Goal: Task Accomplishment & Management: Use online tool/utility

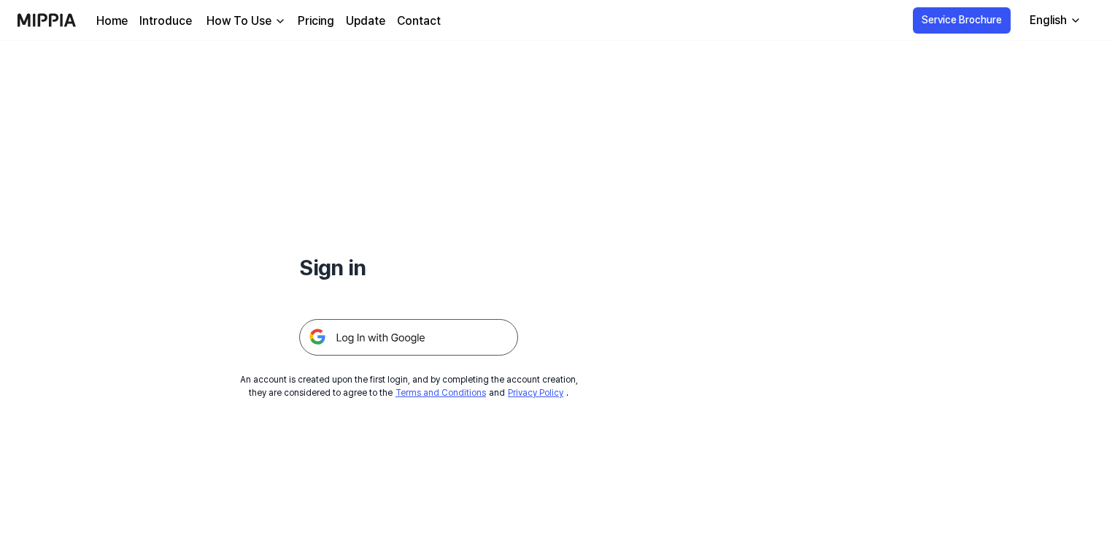
click at [391, 328] on img at bounding box center [408, 337] width 219 height 36
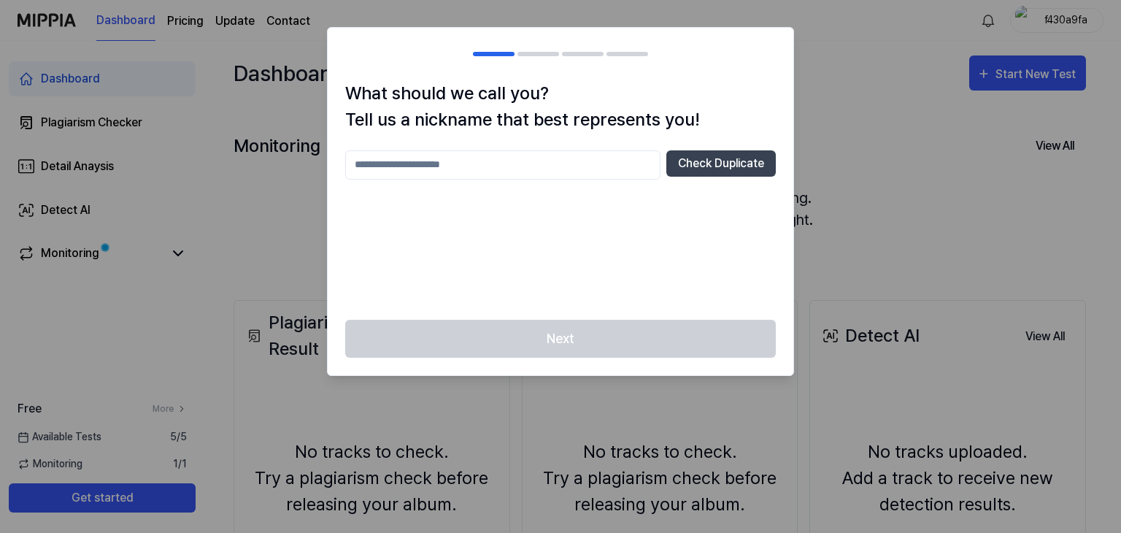
click at [473, 166] on input "text" at bounding box center [502, 164] width 315 height 29
type input "*********"
click at [576, 260] on div "********* Check Duplicate" at bounding box center [560, 226] width 431 height 152
click at [559, 354] on div "Next" at bounding box center [561, 348] width 466 height 56
click at [680, 166] on button "Check Duplicate" at bounding box center [720, 163] width 109 height 26
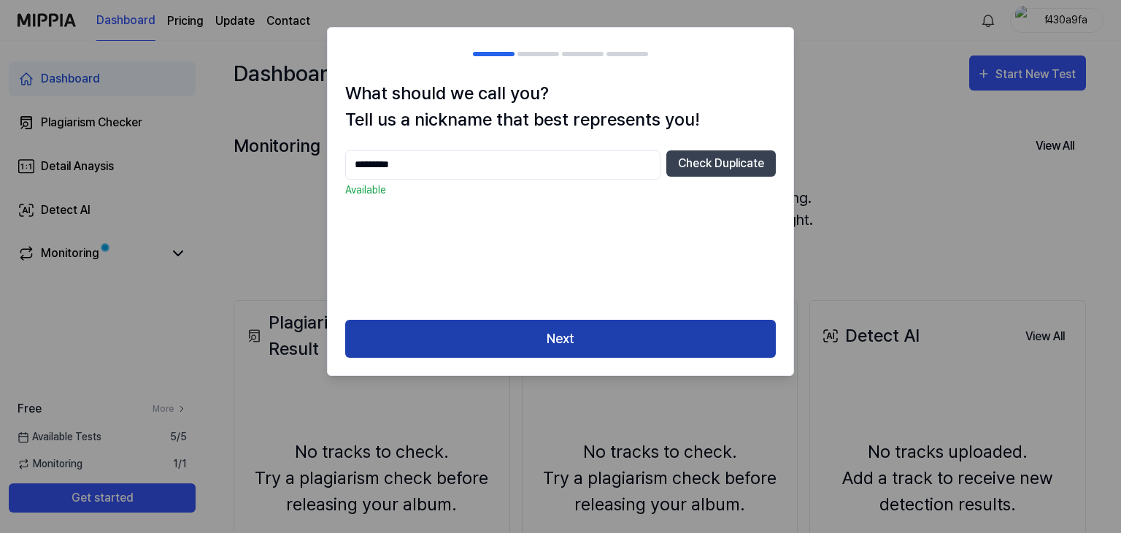
click at [604, 331] on button "Next" at bounding box center [560, 339] width 431 height 39
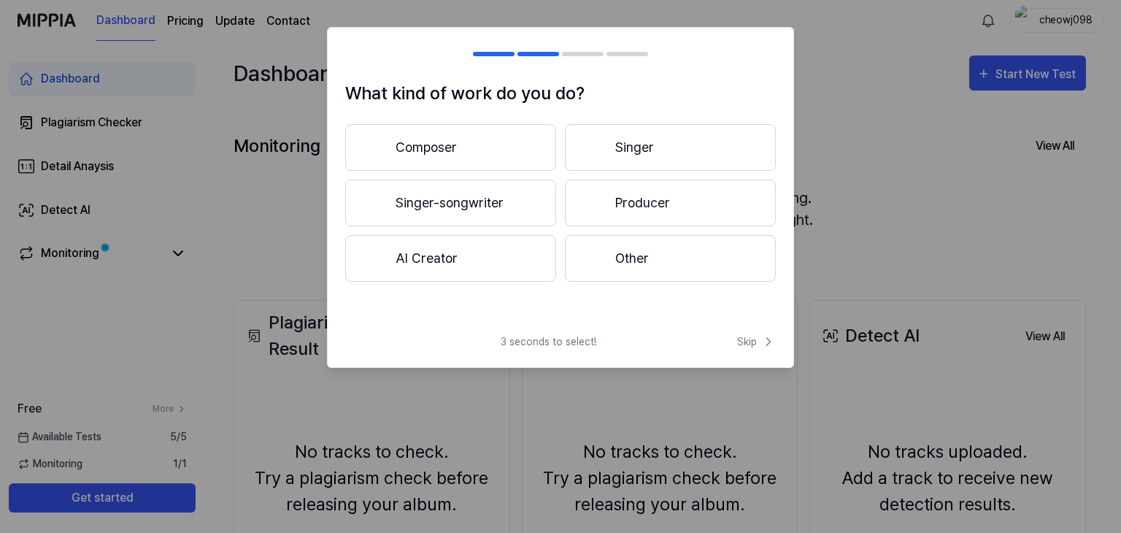
click at [496, 132] on button "Composer" at bounding box center [450, 147] width 211 height 47
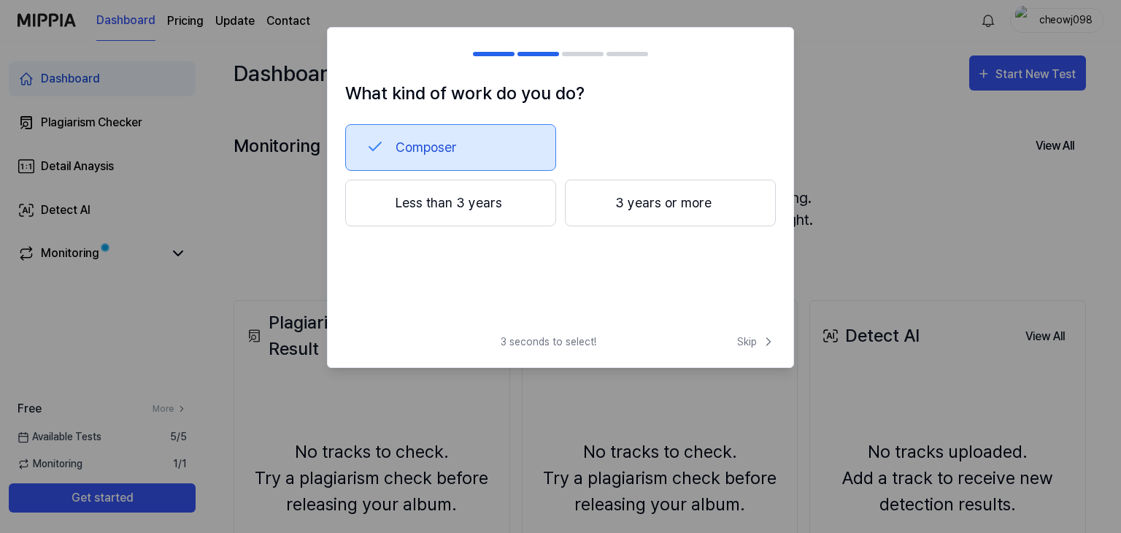
click at [636, 193] on button "3 years or more" at bounding box center [670, 203] width 211 height 47
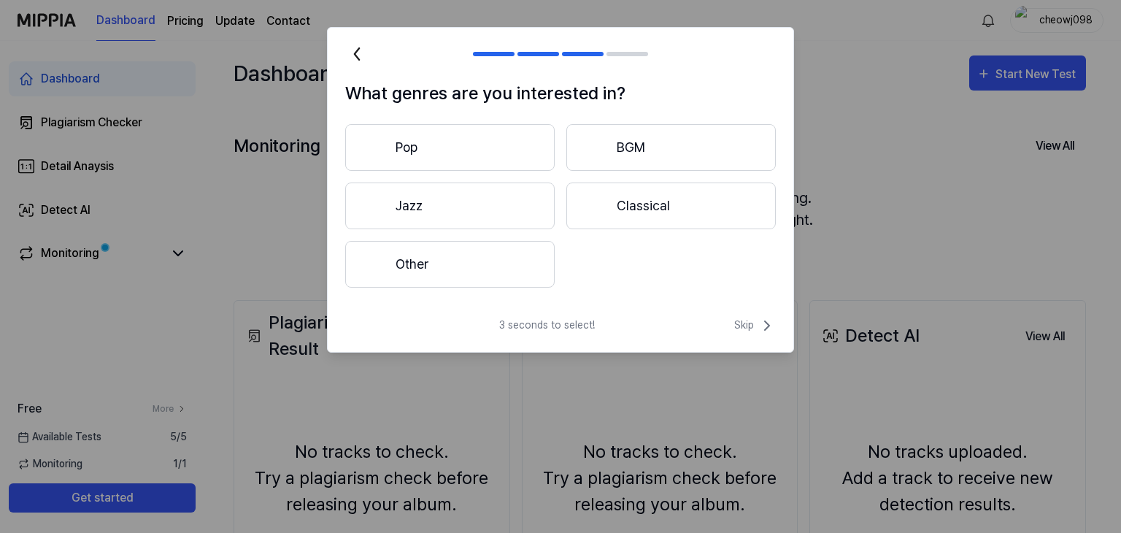
click at [455, 206] on button "Jazz" at bounding box center [449, 205] width 209 height 47
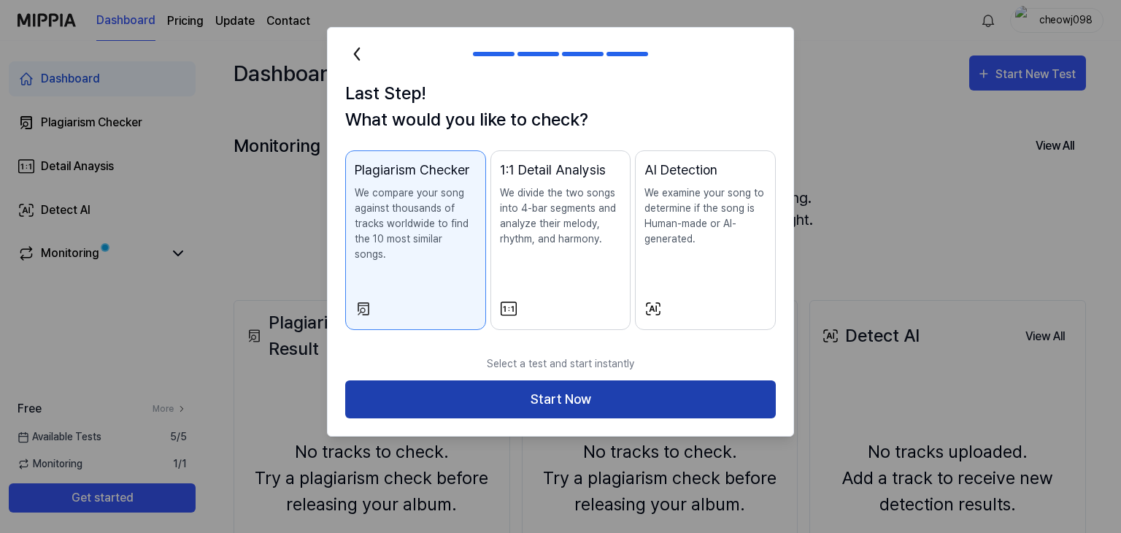
click at [663, 380] on button "Start Now" at bounding box center [560, 399] width 431 height 39
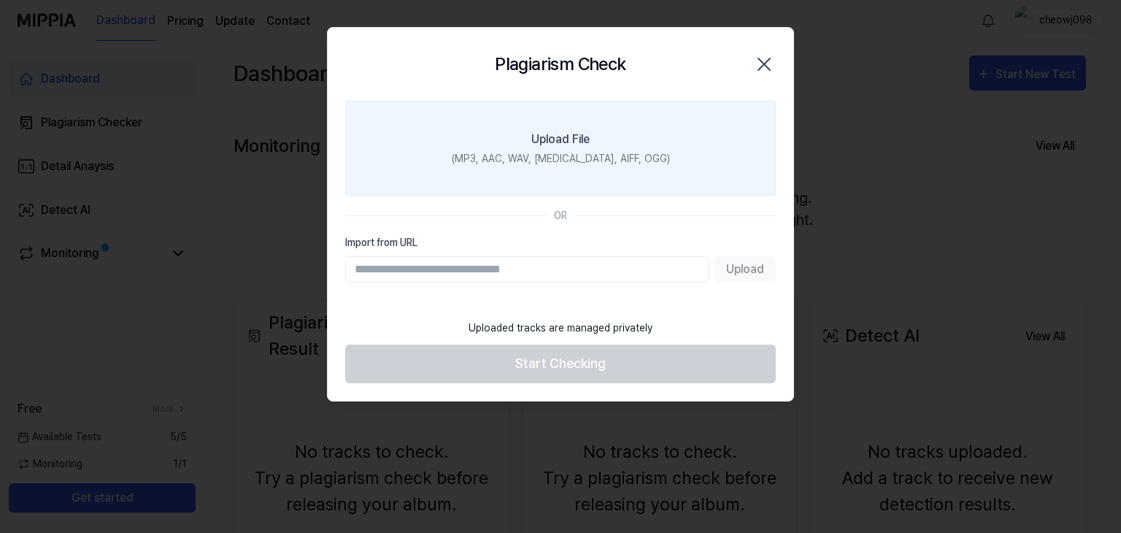
click at [567, 128] on label "Upload File (MP3, AAC, WAV, FLAC, AIFF, OGG)" at bounding box center [560, 149] width 431 height 96
click at [0, 0] on input "Upload File (MP3, AAC, WAV, FLAC, AIFF, OGG)" at bounding box center [0, 0] width 0 height 0
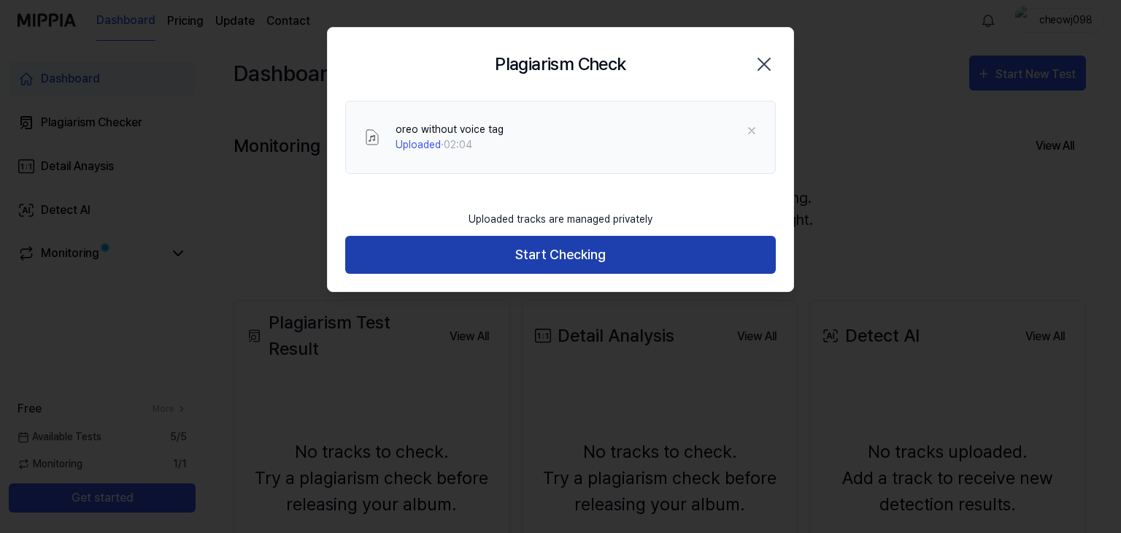
click at [591, 261] on button "Start Checking" at bounding box center [560, 255] width 431 height 39
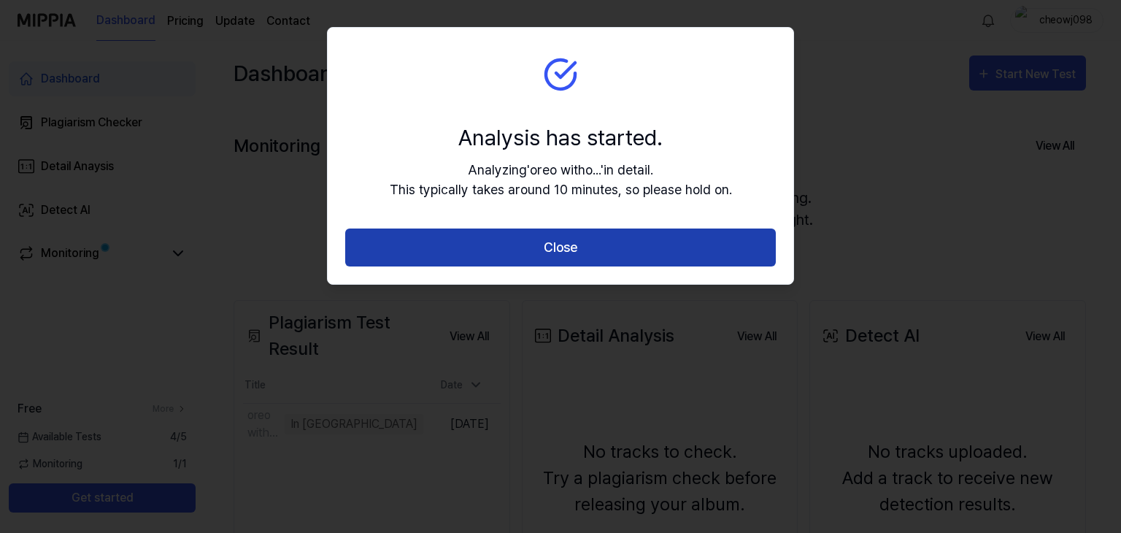
click at [591, 261] on button "Close" at bounding box center [560, 247] width 431 height 39
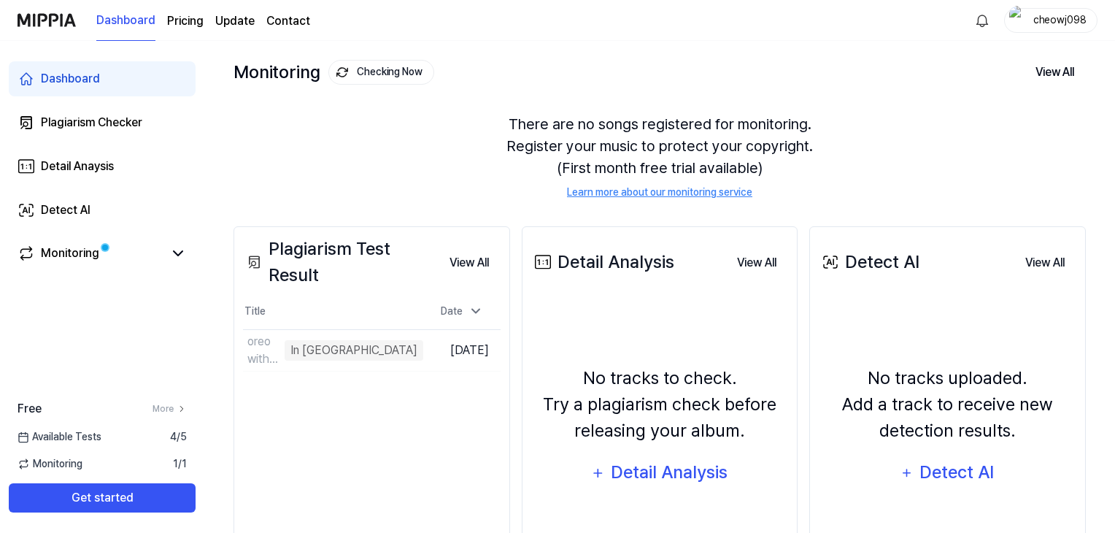
scroll to position [146, 0]
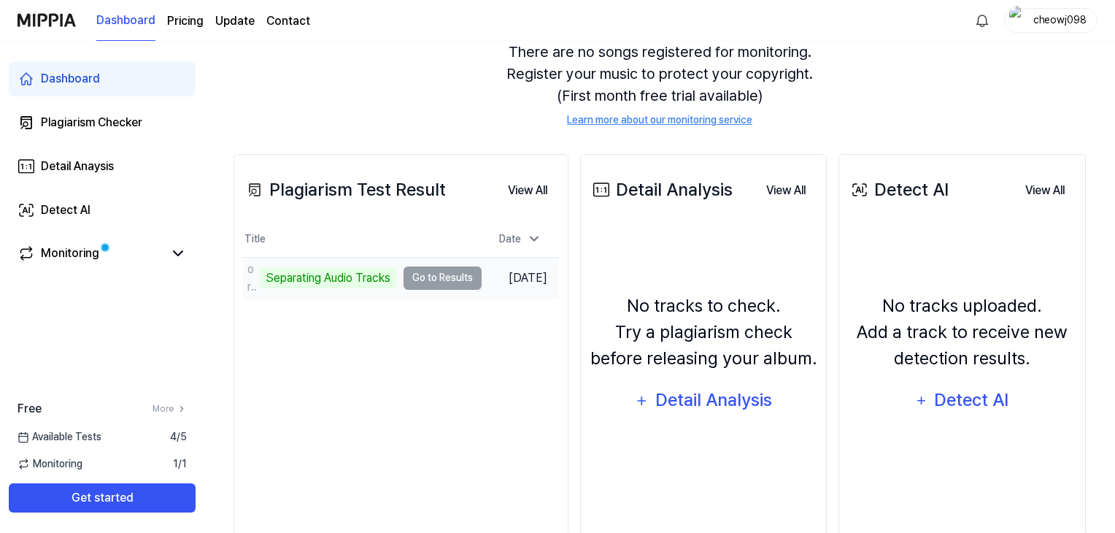
click at [366, 285] on div "Separating Audio Tracks" at bounding box center [328, 278] width 136 height 20
click at [424, 281] on td "oreo without voice tag Separating Audio Tracks Go to Results" at bounding box center [362, 278] width 239 height 41
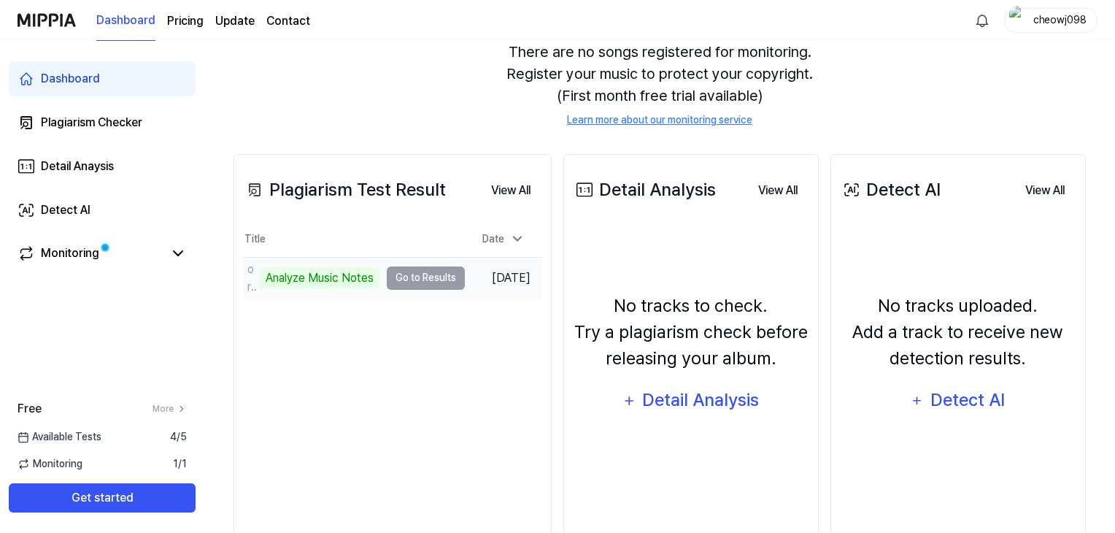
click at [400, 277] on td "oreo without voice tag Analyze Music Notes Go to Results" at bounding box center [354, 278] width 222 height 41
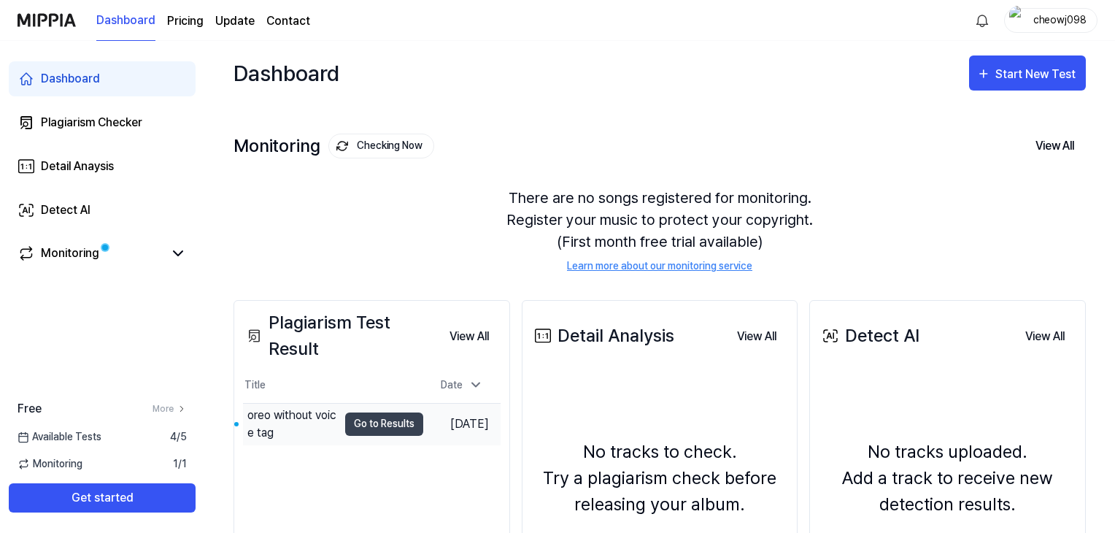
click at [363, 428] on button "Go to Results" at bounding box center [384, 423] width 78 height 23
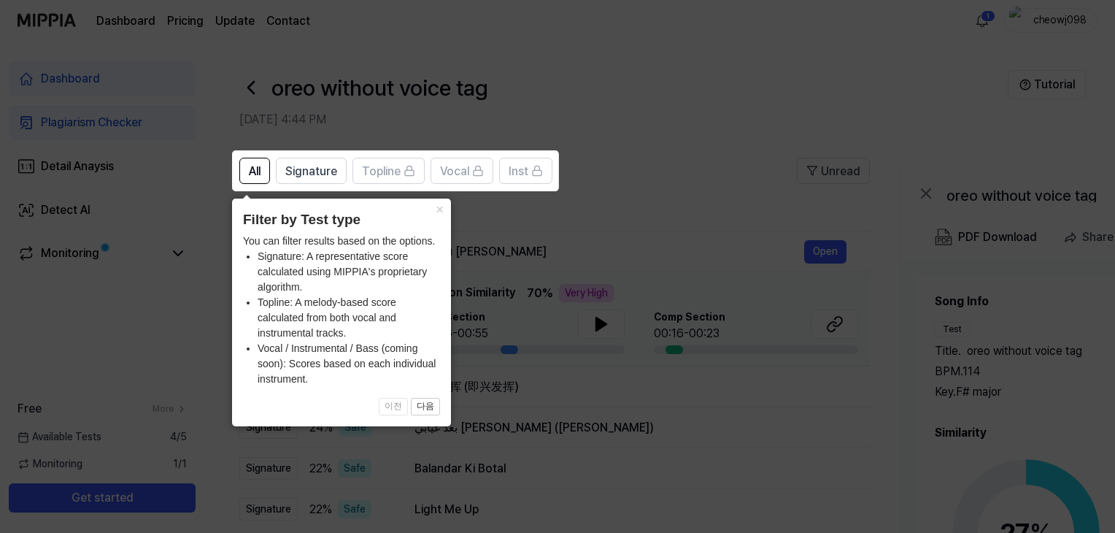
click at [551, 242] on icon at bounding box center [560, 266] width 1121 height 533
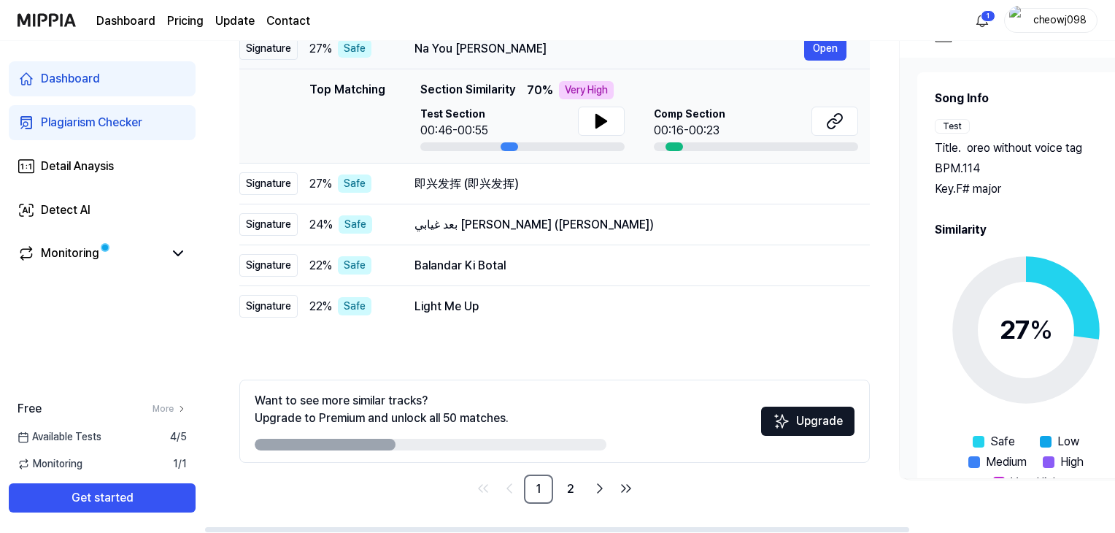
scroll to position [199, 0]
